Goal: Task Accomplishment & Management: Use online tool/utility

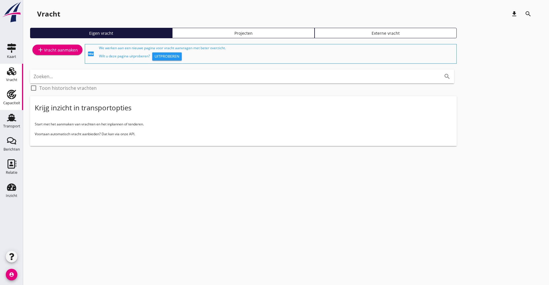
click at [8, 101] on div "Capaciteit" at bounding box center [11, 103] width 17 height 8
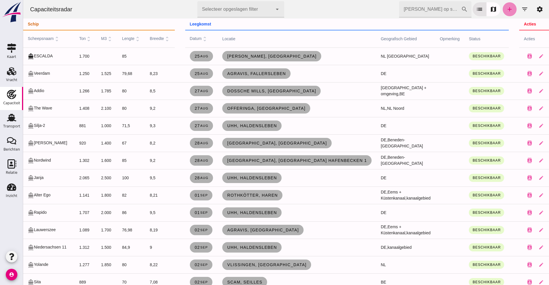
click at [506, 7] on icon "add" at bounding box center [509, 9] width 7 height 7
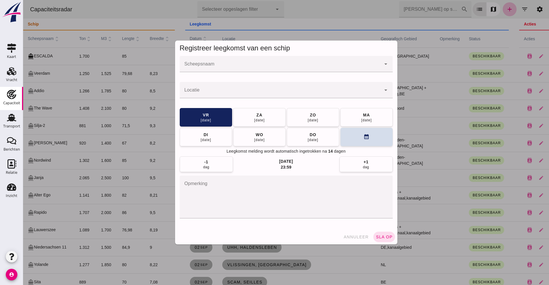
click at [207, 64] on input "Scheepsnaam" at bounding box center [280, 66] width 201 height 7
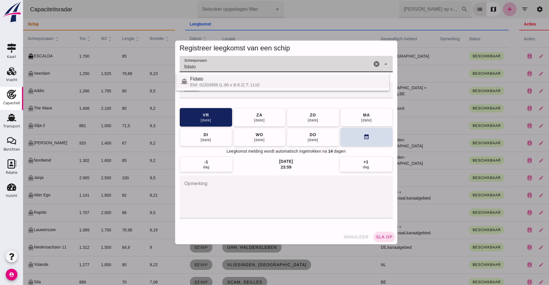
click at [207, 83] on div "ENI: 02203956 (L:80 x B:8.2) T: 1110" at bounding box center [287, 84] width 194 height 5
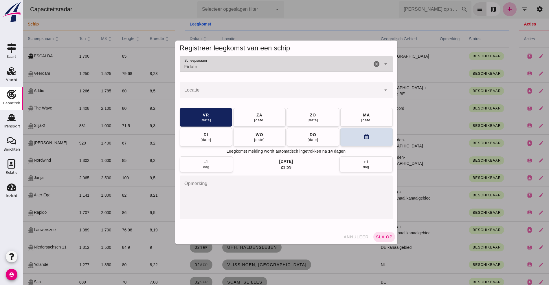
type input "Fidato"
click at [204, 93] on input "Locatie" at bounding box center [280, 92] width 201 height 7
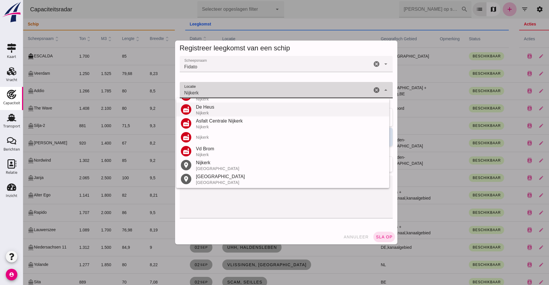
scroll to position [54, 0]
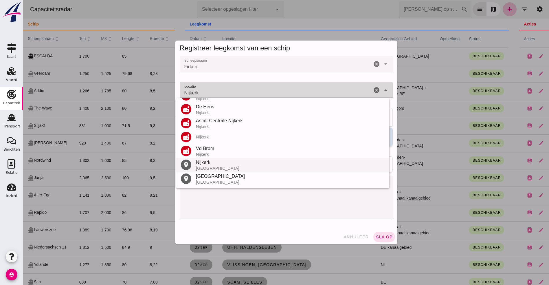
click at [227, 163] on div "Nijkerk" at bounding box center [290, 162] width 189 height 7
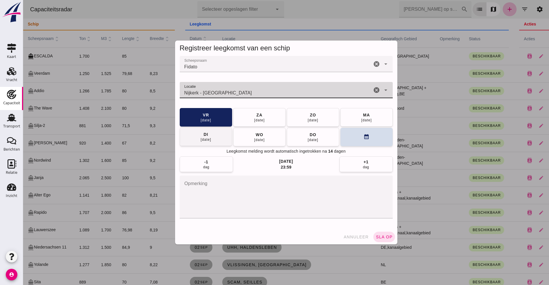
type input "Nijkerk - [GEOGRAPHIC_DATA]"
click at [203, 135] on div "di" at bounding box center [205, 134] width 5 height 6
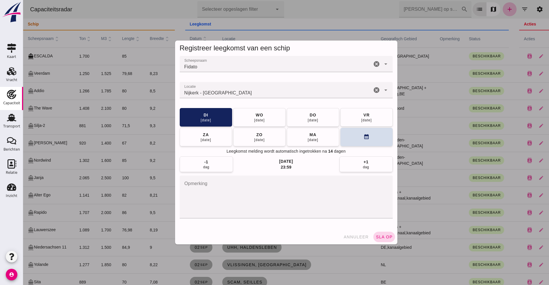
click at [380, 235] on span "sla op" at bounding box center [384, 236] width 17 height 5
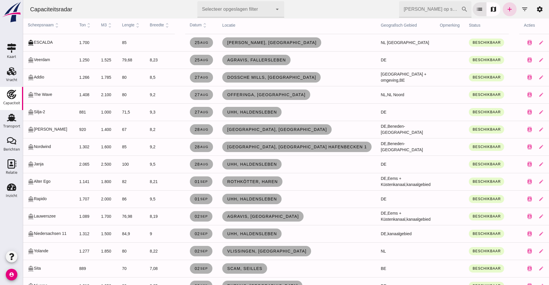
scroll to position [0, 0]
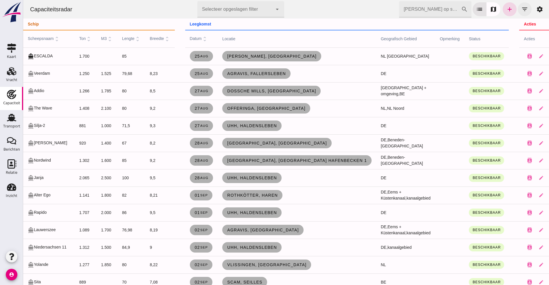
click at [518, 3] on button "filter_list" at bounding box center [525, 9] width 14 height 14
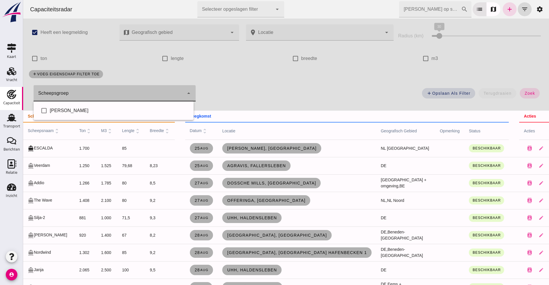
click at [188, 91] on icon "arrow_drop_down" at bounding box center [188, 93] width 7 height 7
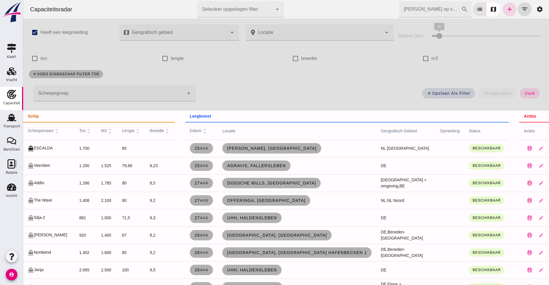
drag, startPoint x: 195, startPoint y: 91, endPoint x: 179, endPoint y: 92, distance: 16.0
click at [191, 91] on div "Scheepsgroep Scheepsgroep cancel arrow_drop_down" at bounding box center [112, 95] width 174 height 27
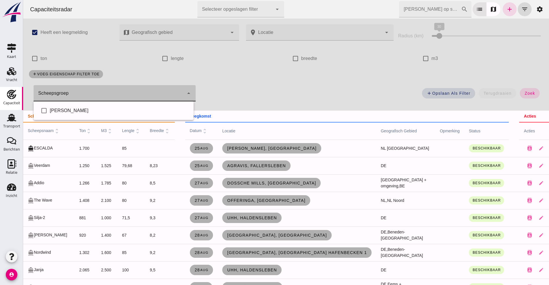
click at [185, 91] on icon "arrow_drop_down" at bounding box center [188, 93] width 7 height 7
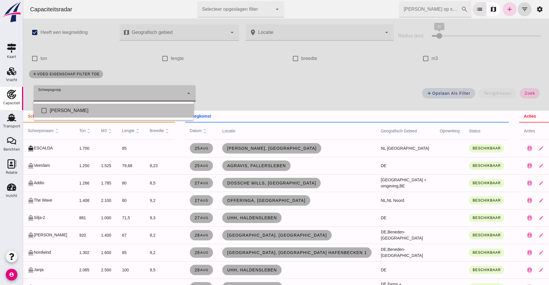
click at [56, 109] on div "[PERSON_NAME]" at bounding box center [119, 110] width 139 height 7
type input "[PERSON_NAME]"
checkbox input "true"
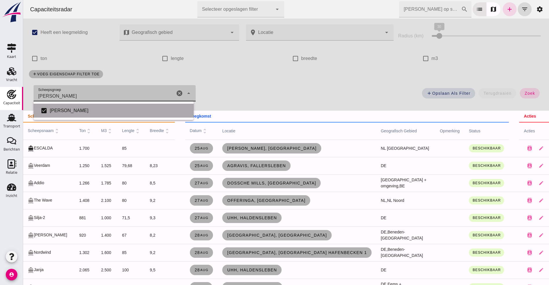
click at [56, 109] on div "[PERSON_NAME]" at bounding box center [119, 110] width 139 height 7
checkbox input "false"
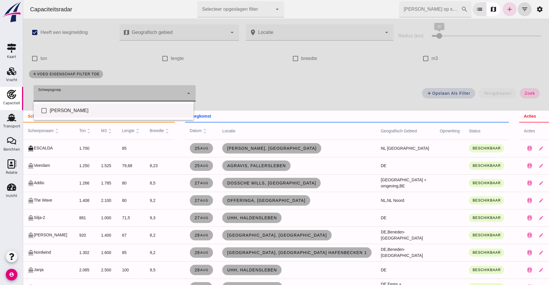
click at [56, 109] on div "[PERSON_NAME]" at bounding box center [119, 110] width 139 height 7
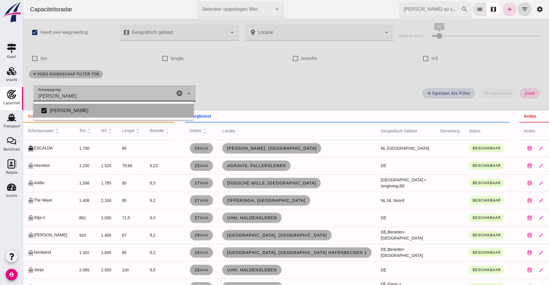
type input "[PERSON_NAME]"
checkbox input "true"
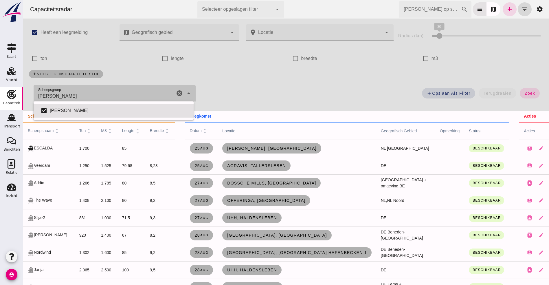
click at [217, 73] on div "add voeg eigenschap filter toe" at bounding box center [285, 74] width 521 height 15
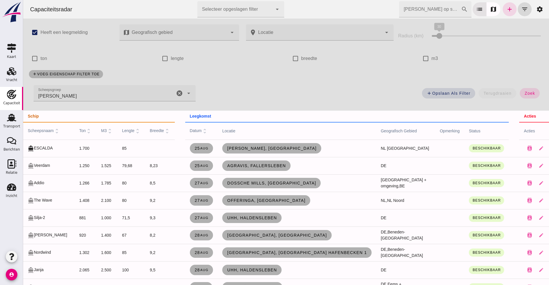
click at [446, 58] on div "check_box_outline_blank m3" at bounding box center [479, 58] width 119 height 16
click at [476, 8] on icon "list" at bounding box center [479, 9] width 7 height 7
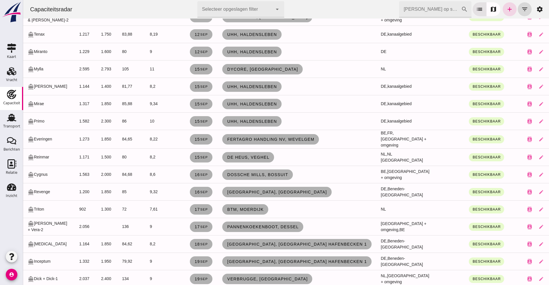
scroll to position [706, 0]
